Goal: Obtain resource: Obtain resource

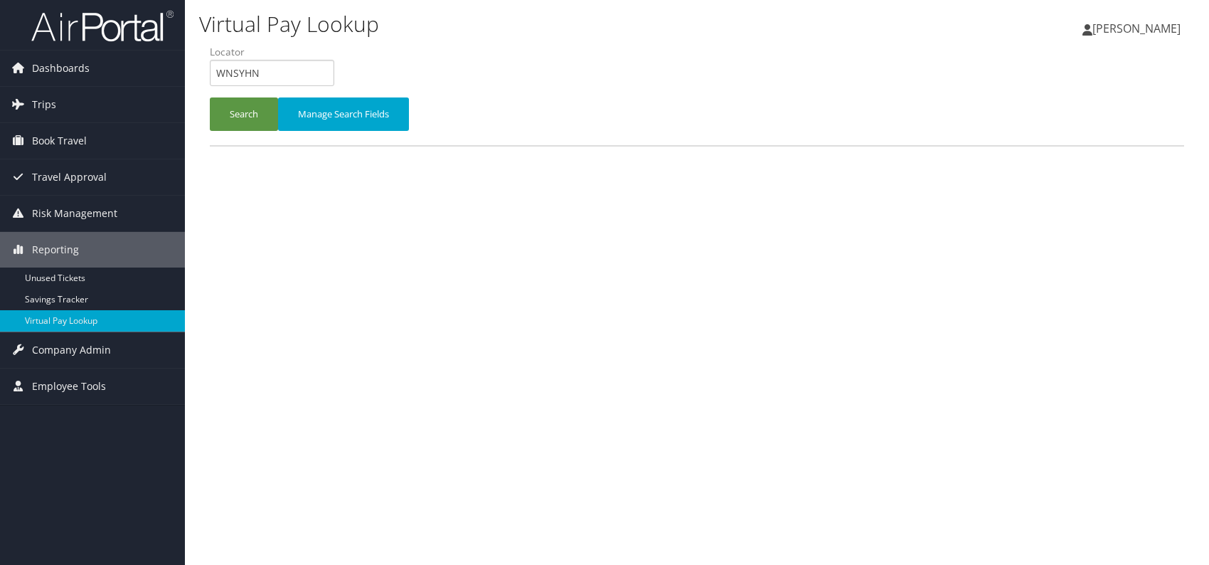
click at [211, 73] on input "WNSYHN" at bounding box center [272, 73] width 124 height 26
paste input "MESSVK"
type input "MESSVK"
click at [257, 123] on button "Search" at bounding box center [244, 113] width 68 height 33
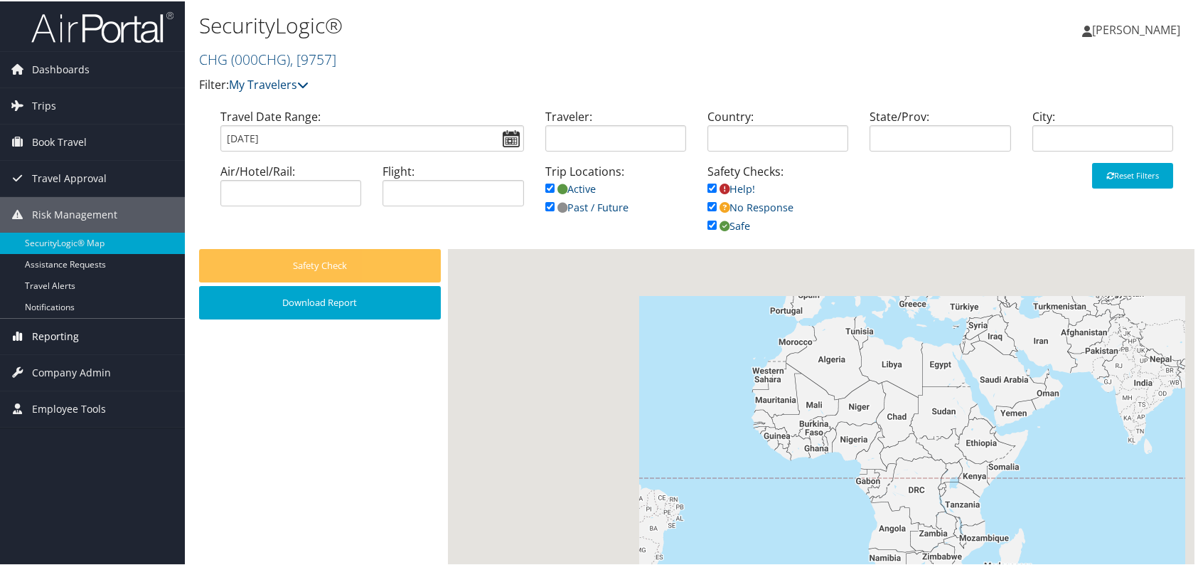
click at [62, 332] on span "Reporting" at bounding box center [55, 335] width 47 height 36
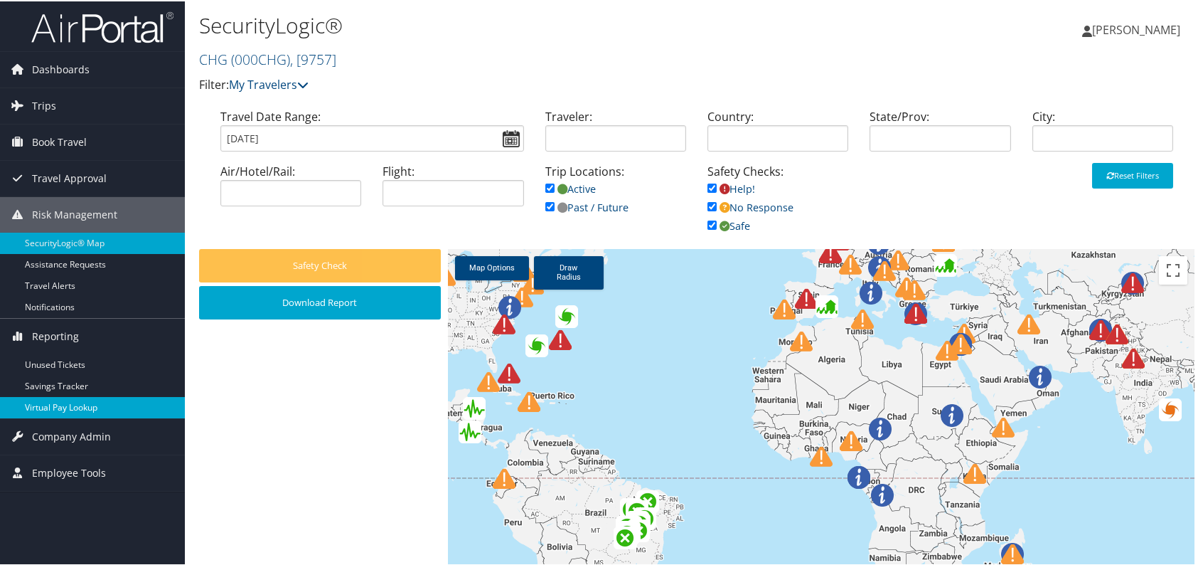
click at [93, 411] on link "Virtual Pay Lookup" at bounding box center [92, 405] width 185 height 21
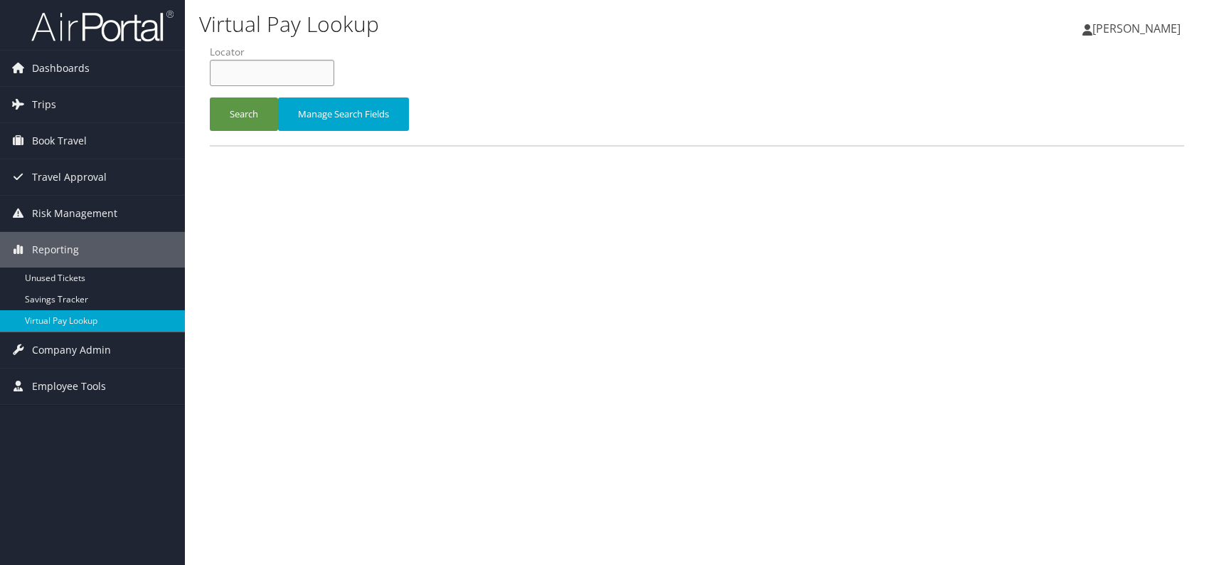
paste input "WSXPMX"
drag, startPoint x: 238, startPoint y: 70, endPoint x: 246, endPoint y: 77, distance: 10.6
click at [237, 70] on input "WSXPMX" at bounding box center [272, 73] width 124 height 26
type input "WSXPMX"
click at [245, 116] on button "Search" at bounding box center [244, 113] width 68 height 33
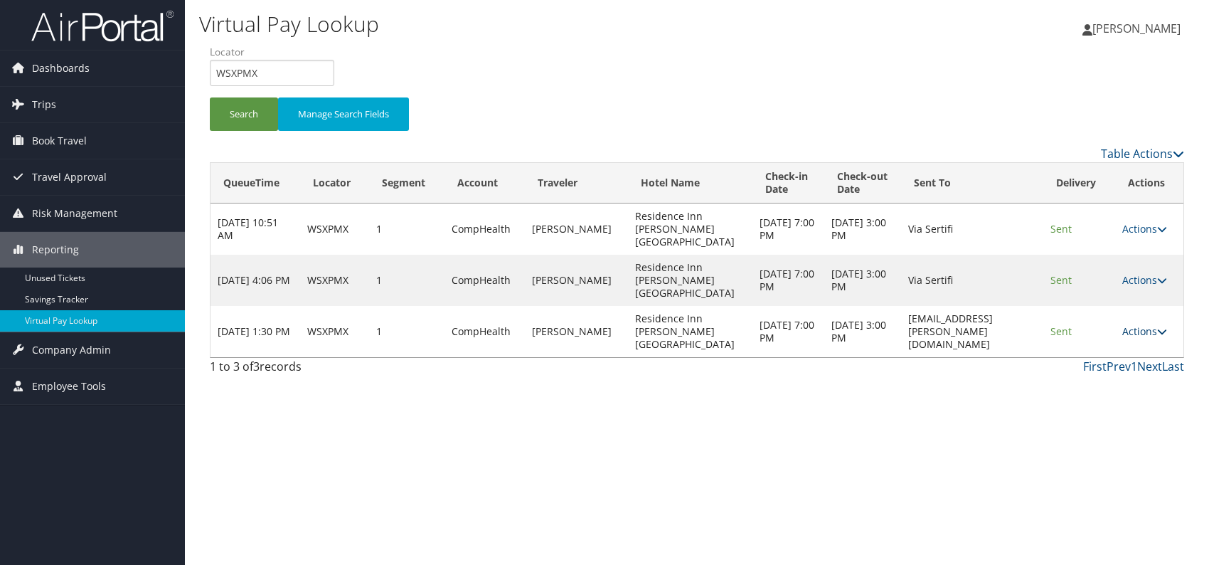
click at [1148, 324] on link "Actions" at bounding box center [1144, 331] width 45 height 14
click at [1088, 348] on icon at bounding box center [1085, 343] width 13 height 10
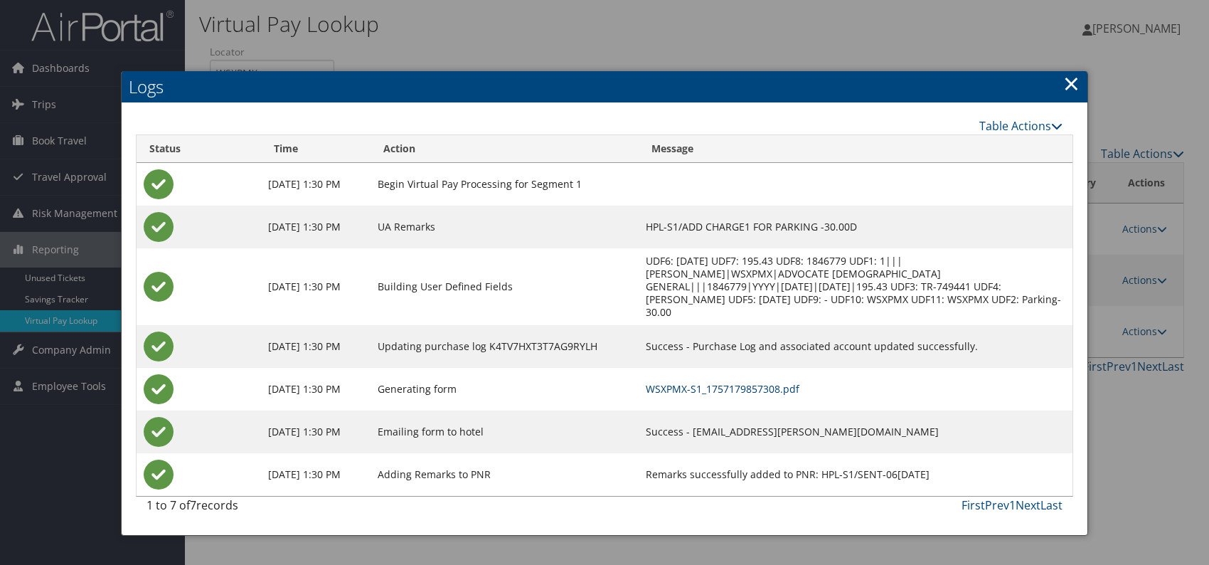
click at [778, 382] on link "WSXPMX-S1_1757179857308.pdf" at bounding box center [723, 389] width 154 height 14
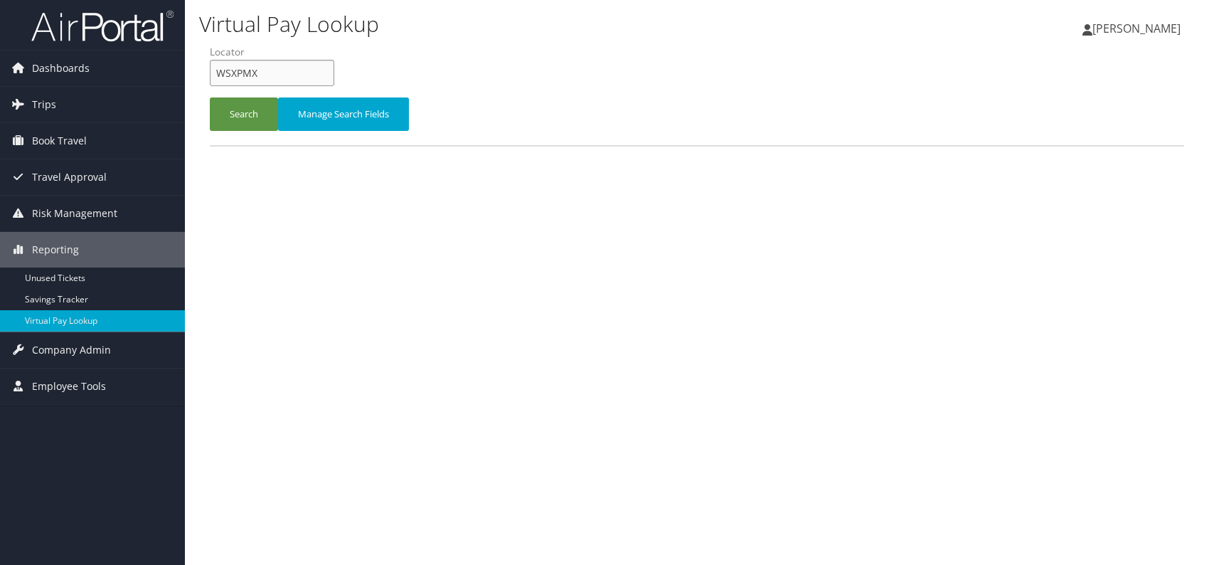
drag, startPoint x: 253, startPoint y: 73, endPoint x: 227, endPoint y: 77, distance: 26.7
click at [227, 77] on input "WSXPMX" at bounding box center [272, 73] width 124 height 26
type input "W"
paste input "WSXPMX"
click at [235, 121] on button "Search" at bounding box center [244, 113] width 68 height 33
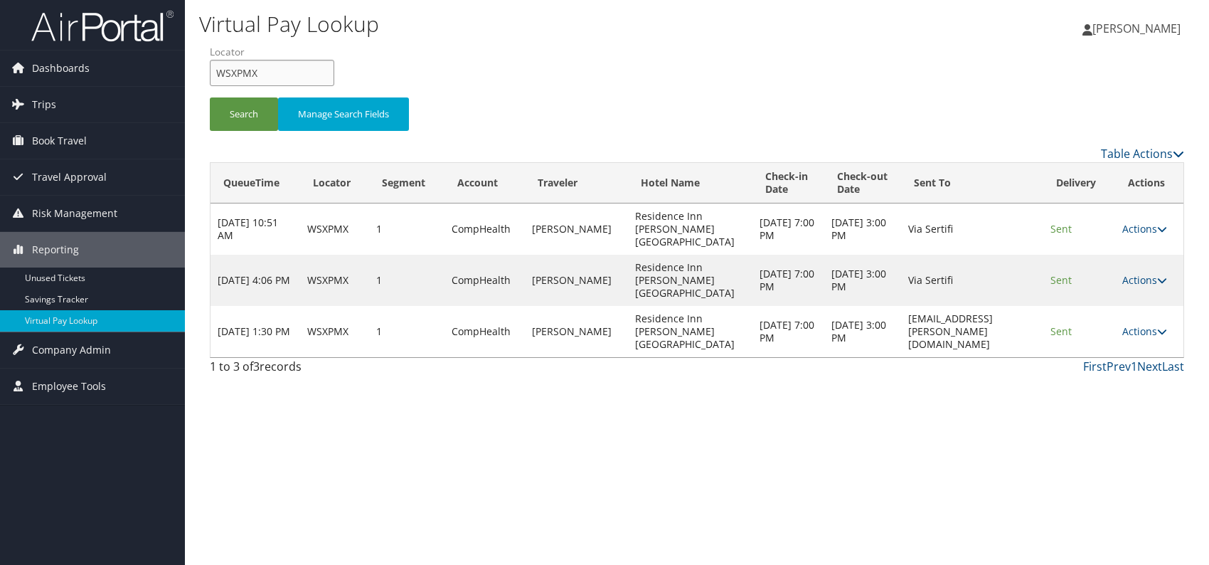
drag, startPoint x: 260, startPoint y: 74, endPoint x: 205, endPoint y: 70, distance: 55.6
click at [210, 70] on form "QueueTime Locator WSXPMX Segment Account Traveler Hotel Name Check-in Date Chec…" at bounding box center [697, 95] width 974 height 100
paste input "MESSVK"
type input "MESSVK"
click at [240, 114] on button "Search" at bounding box center [244, 113] width 68 height 33
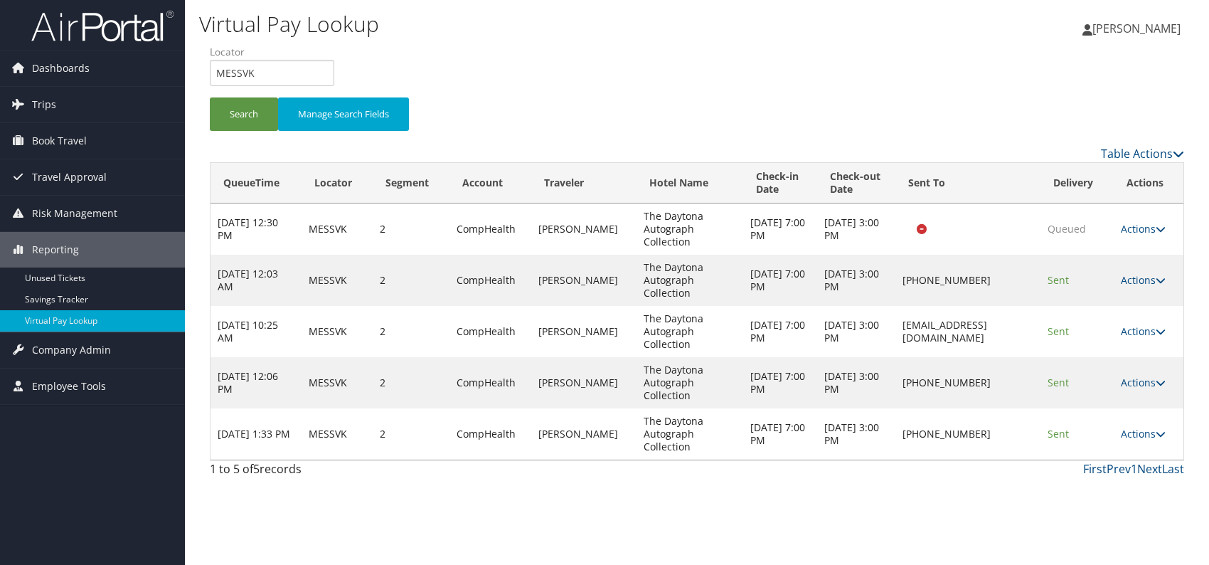
click at [1158, 439] on link "Actions" at bounding box center [1143, 434] width 45 height 14
click at [1081, 473] on link "Logs" at bounding box center [1101, 478] width 122 height 24
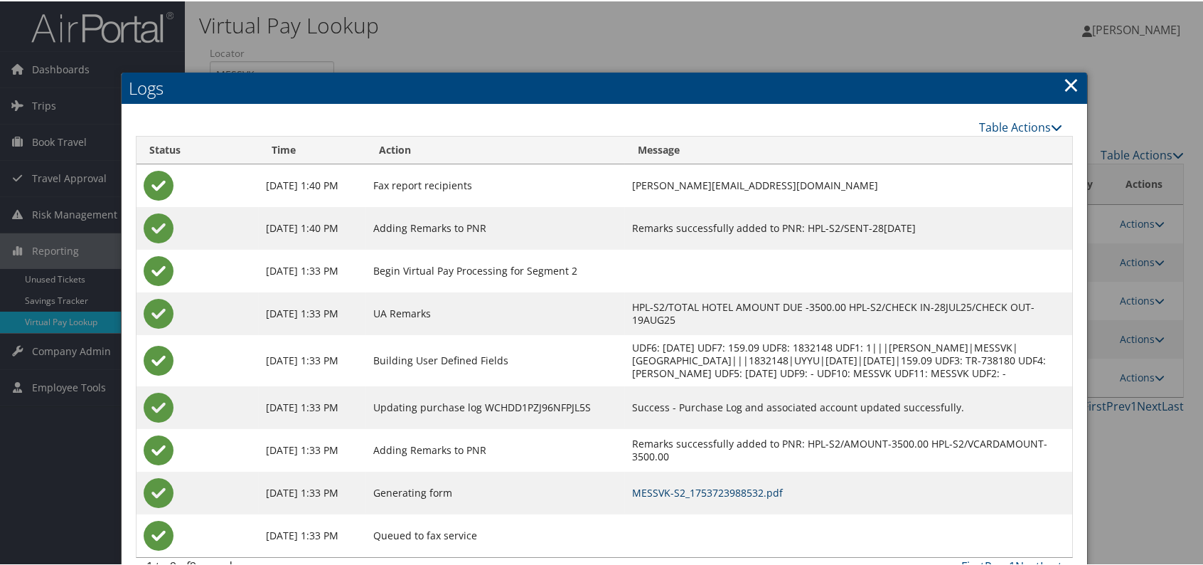
click at [732, 498] on link "MESSVK-S2_1753723988532.pdf" at bounding box center [707, 491] width 151 height 14
